Goal: Find specific page/section: Find specific page/section

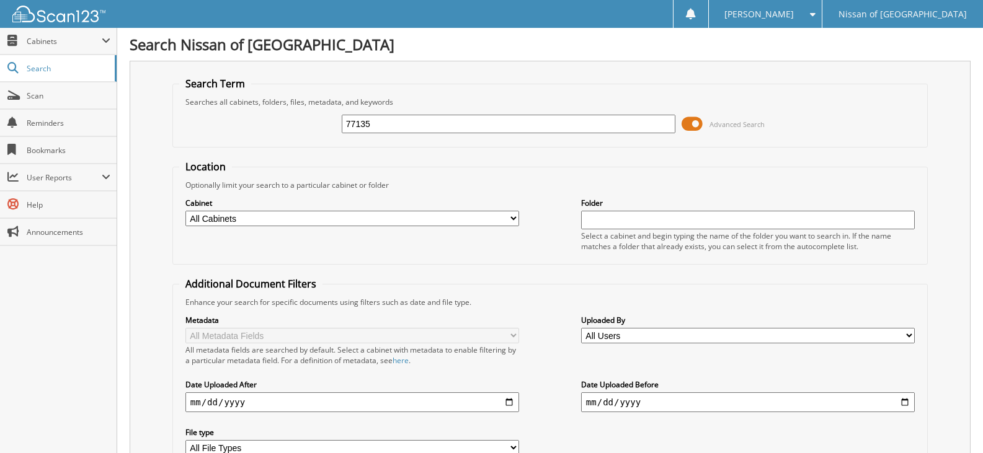
type input "77135"
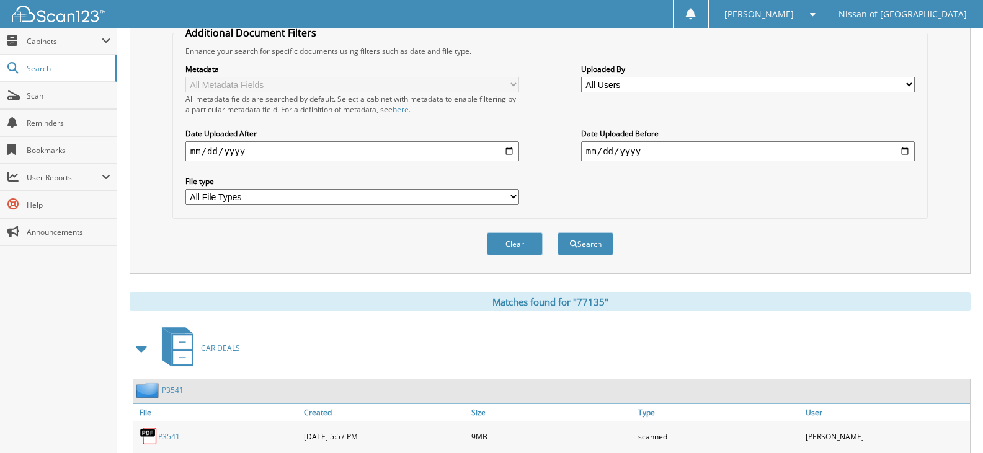
scroll to position [248, 0]
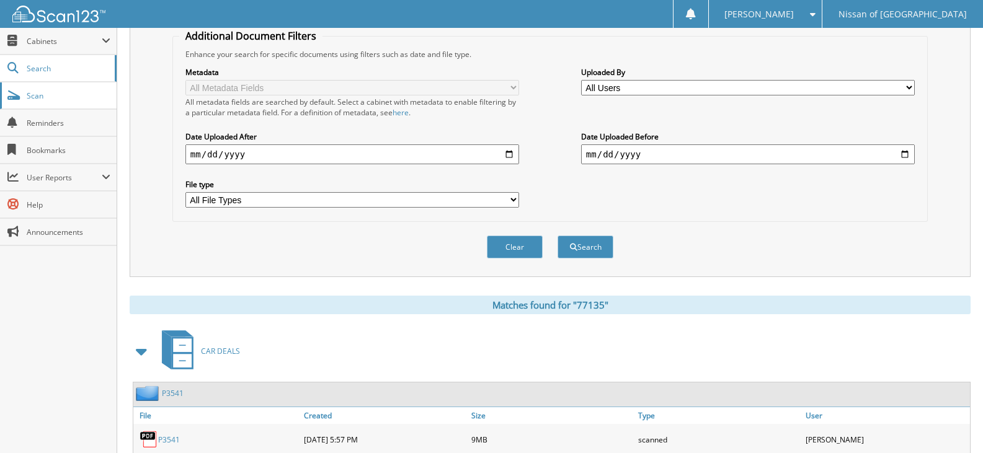
click at [45, 101] on link "Scan" at bounding box center [58, 95] width 117 height 27
